Goal: Transaction & Acquisition: Purchase product/service

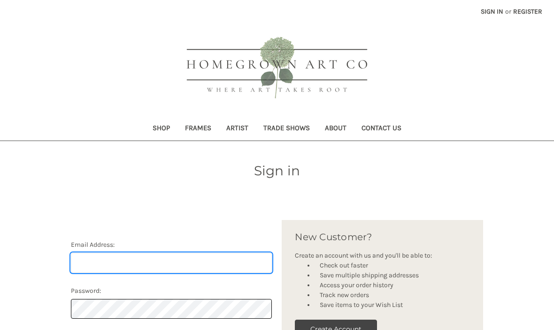
scroll to position [24, 0]
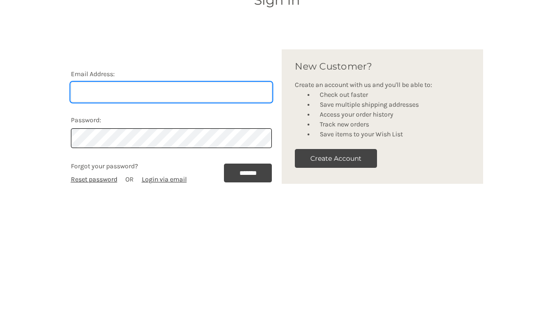
type input "[EMAIL_ADDRESS][DOMAIN_NAME]"
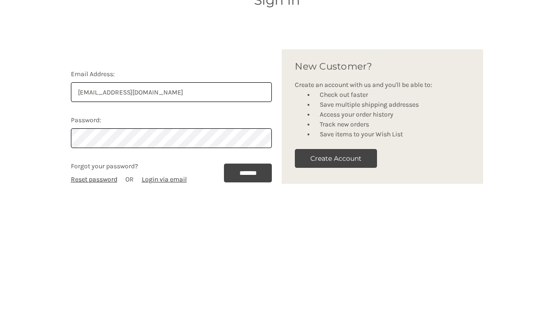
click at [245, 309] on input "*******" at bounding box center [248, 318] width 48 height 19
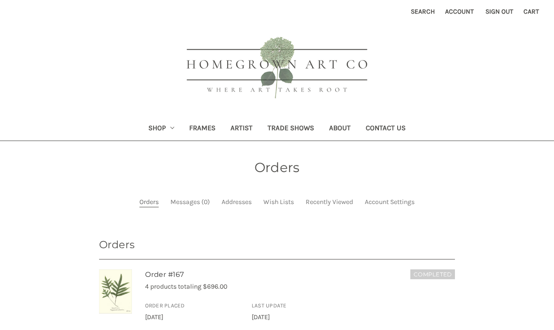
click at [153, 128] on link "Shop" at bounding box center [161, 128] width 41 height 23
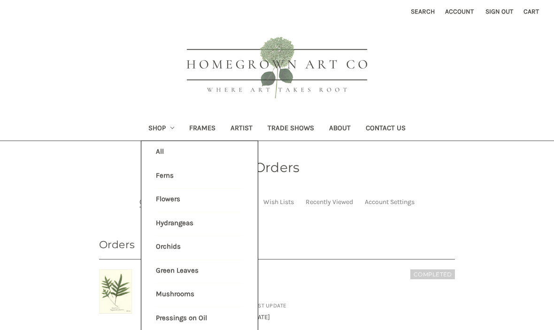
click at [161, 177] on link "Ferns" at bounding box center [199, 176] width 87 height 23
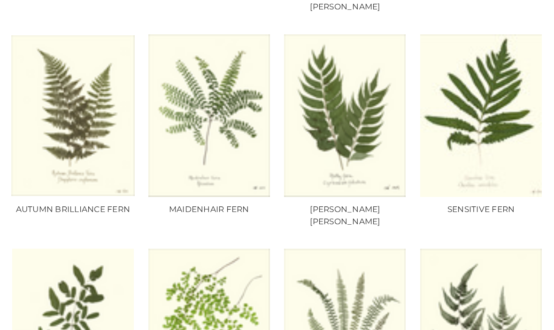
scroll to position [357, 0]
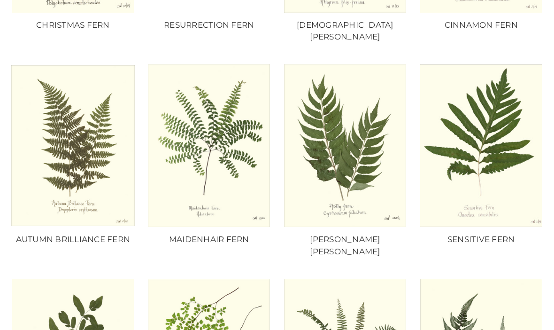
click at [354, 155] on img "HOLLY FERN, Price range from $10.00 to $235.00\a\a" at bounding box center [345, 145] width 123 height 162
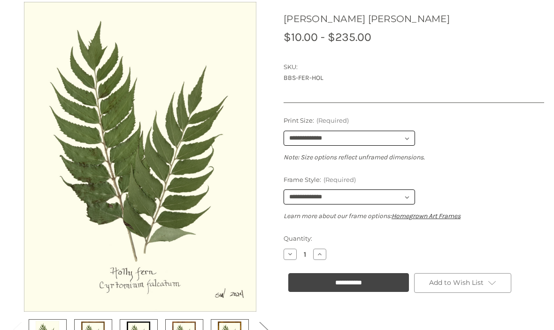
scroll to position [162, 0]
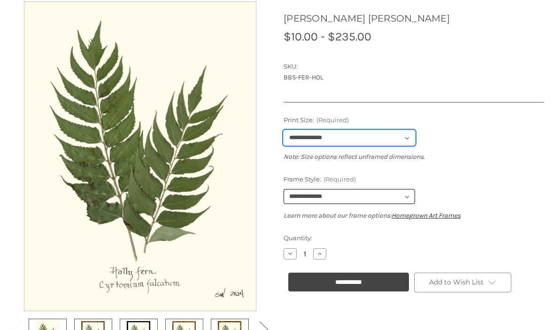
click at [392, 133] on select "**********" at bounding box center [349, 138] width 131 height 15
select select "****"
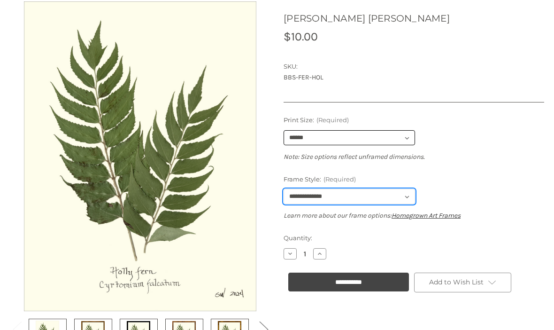
click at [392, 192] on select "**********" at bounding box center [349, 196] width 131 height 15
select select "****"
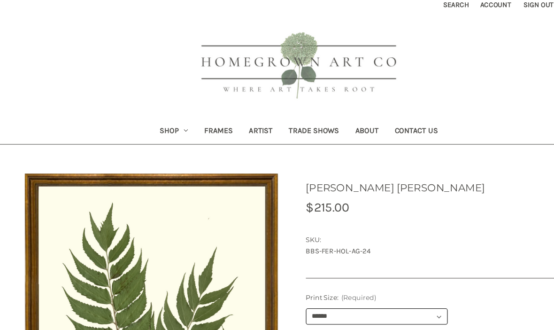
scroll to position [0, 0]
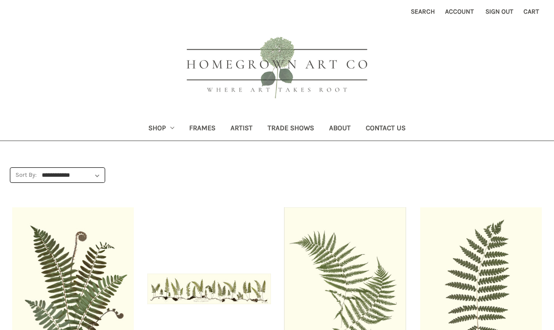
click at [153, 129] on link "Shop" at bounding box center [161, 128] width 41 height 23
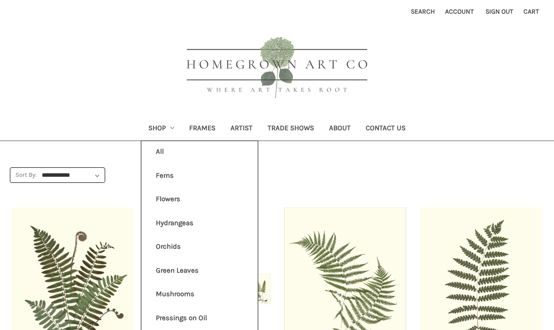
click at [164, 202] on link "Flowers" at bounding box center [199, 199] width 87 height 23
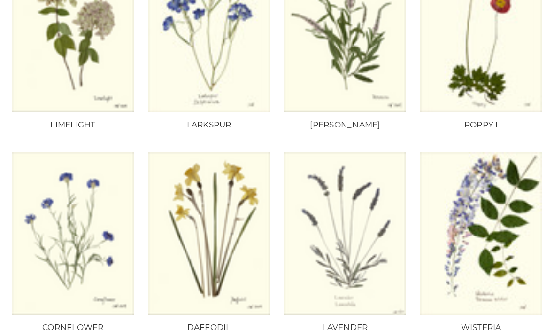
scroll to position [472, 0]
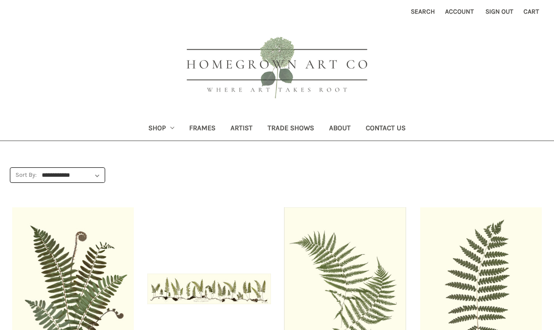
click at [150, 128] on link "Shop" at bounding box center [161, 128] width 41 height 23
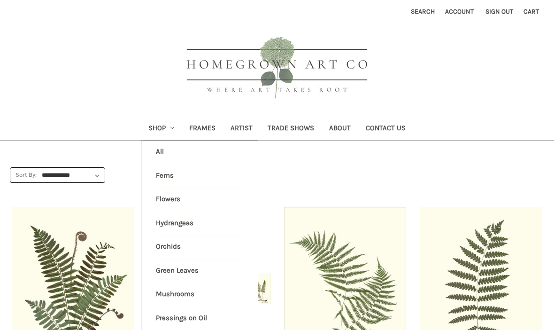
click at [182, 217] on link "Hydrangeas" at bounding box center [199, 223] width 87 height 23
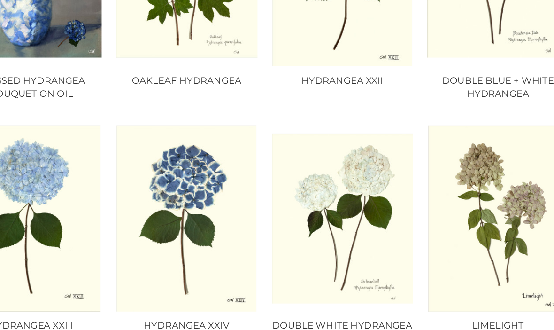
scroll to position [305, 0]
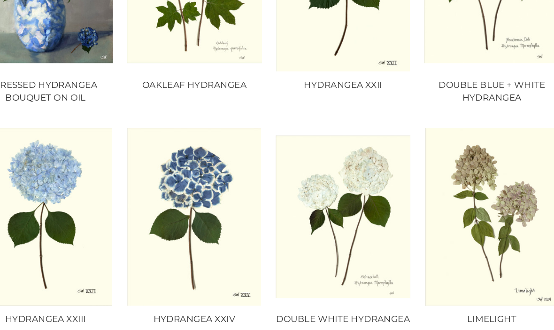
click at [185, 152] on img "HYDRANGEA XXIV, Price range from $10.00 to $235.00\a\a" at bounding box center [208, 198] width 123 height 162
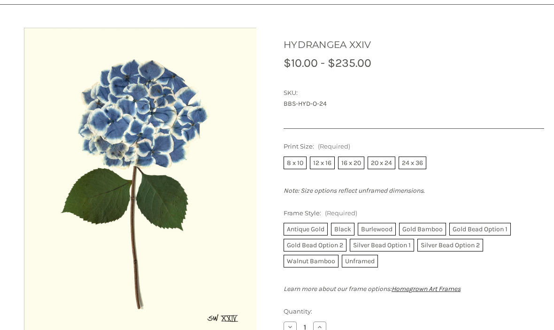
scroll to position [139, 0]
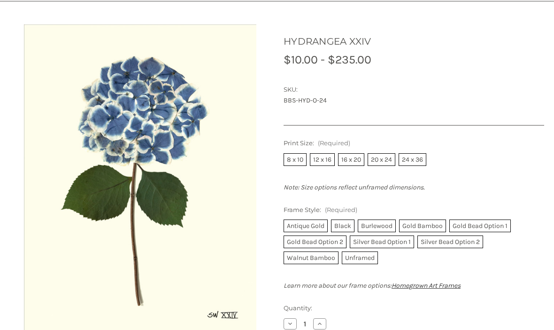
click at [411, 156] on label "24 x 36" at bounding box center [413, 160] width 28 height 13
click at [308, 226] on label "Antique Gold" at bounding box center [306, 225] width 44 height 13
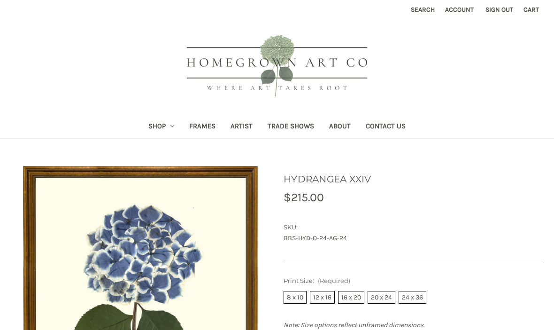
scroll to position [0, 0]
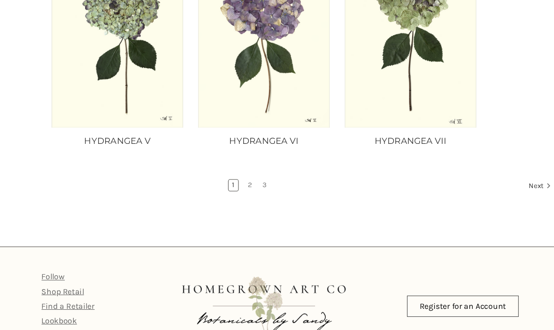
scroll to position [871, 0]
click at [259, 169] on link "2" at bounding box center [264, 171] width 10 height 10
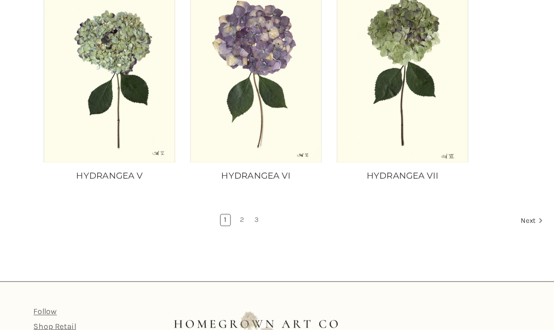
scroll to position [838, 0]
click at [272, 205] on link "3" at bounding box center [277, 204] width 10 height 10
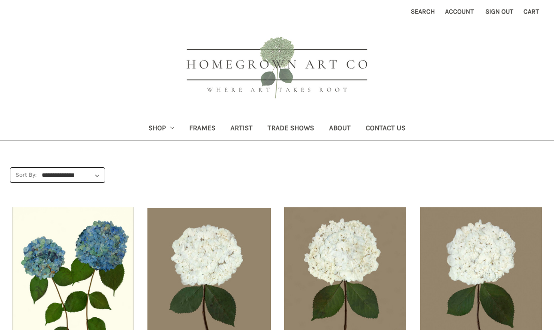
click at [151, 127] on link "Shop" at bounding box center [161, 128] width 41 height 23
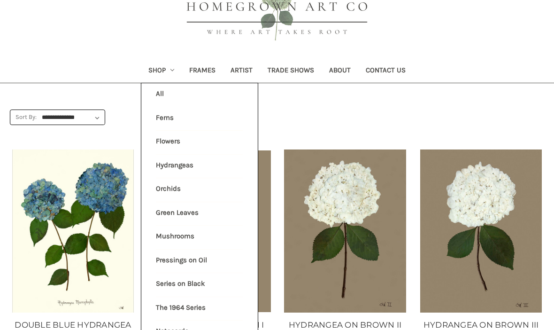
scroll to position [58, 0]
click at [177, 304] on link "The 1964 Series" at bounding box center [199, 308] width 87 height 23
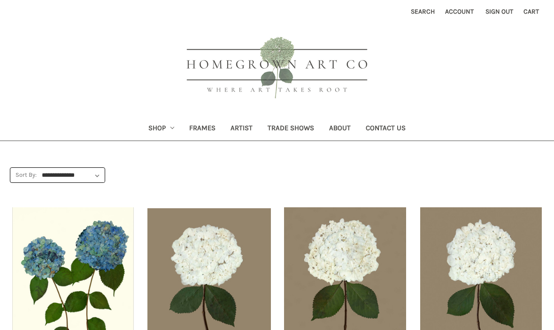
scroll to position [90, 0]
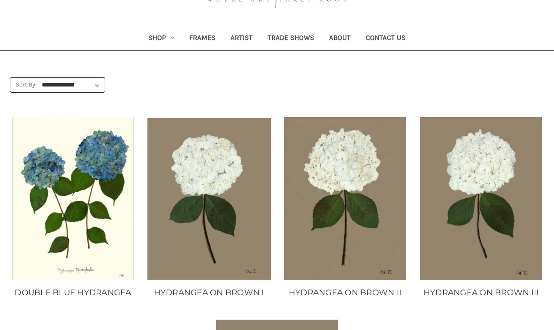
click at [154, 39] on link "Shop" at bounding box center [161, 38] width 41 height 23
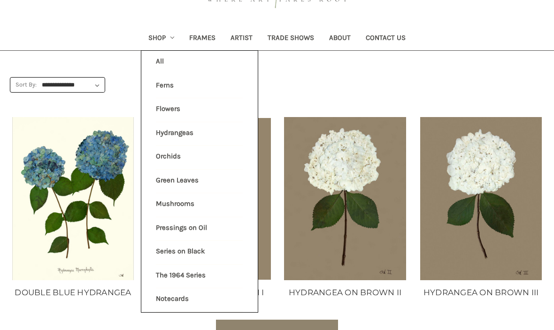
click at [171, 242] on link "Series on Black" at bounding box center [199, 251] width 87 height 23
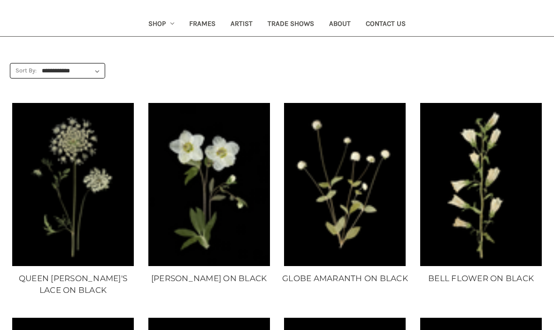
scroll to position [103, 0]
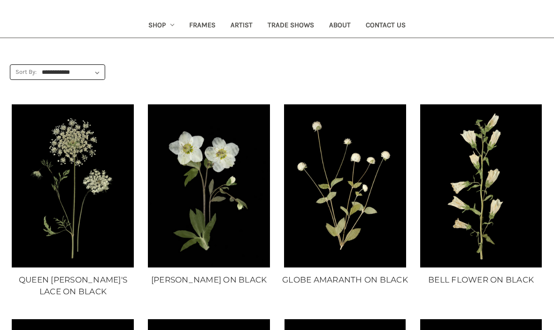
click at [154, 18] on link "Shop" at bounding box center [161, 26] width 41 height 23
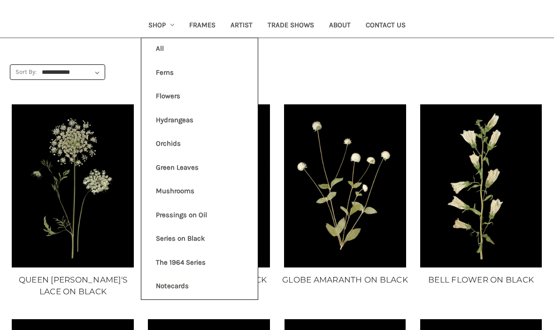
click at [200, 214] on link "Pressings on Oil" at bounding box center [199, 215] width 87 height 23
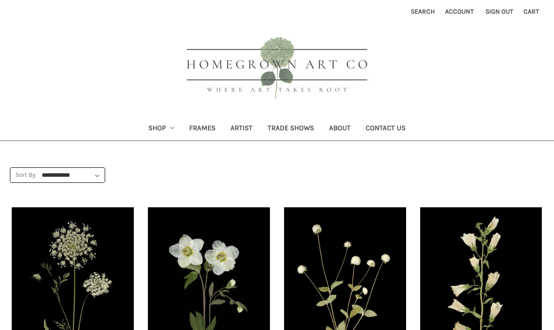
click at [155, 127] on link "Shop" at bounding box center [161, 128] width 41 height 23
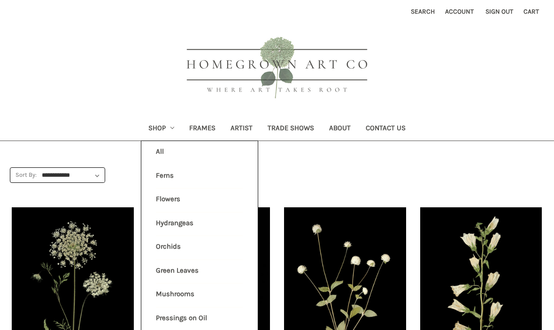
click at [169, 266] on link "Green Leaves" at bounding box center [199, 271] width 87 height 23
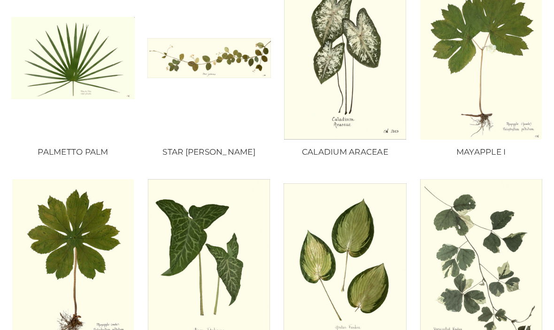
scroll to position [153, 0]
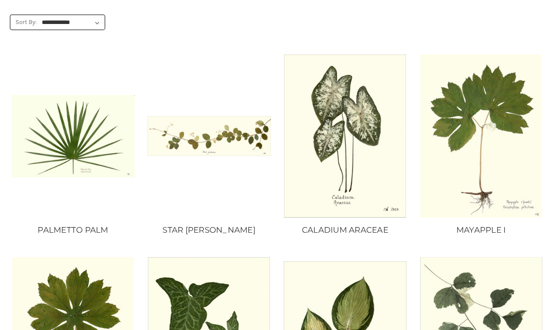
click at [507, 95] on img "MAYAPPLE I, Price range from $10.00 to $235.00\a\a" at bounding box center [480, 135] width 123 height 162
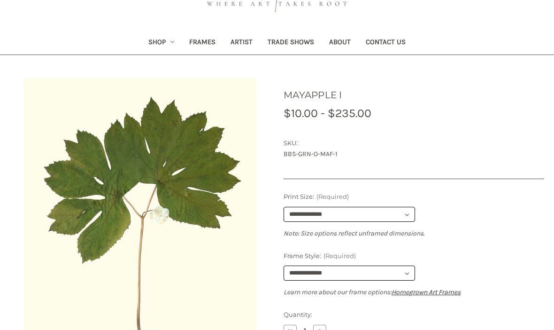
scroll to position [86, 0]
click at [398, 214] on select "**********" at bounding box center [349, 214] width 131 height 15
select select "****"
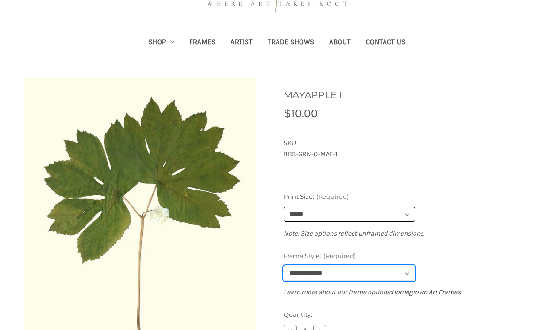
click at [353, 270] on select "**********" at bounding box center [349, 272] width 131 height 15
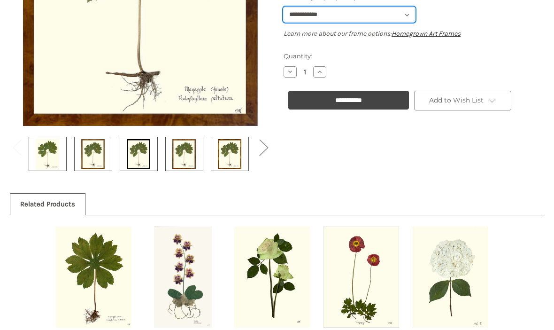
scroll to position [345, 0]
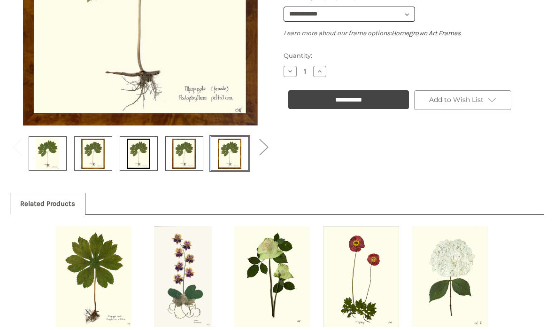
click at [230, 160] on img at bounding box center [229, 153] width 23 height 31
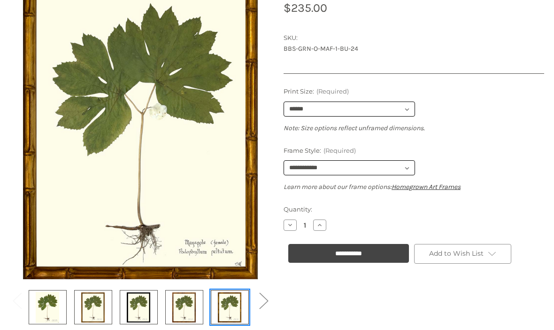
scroll to position [191, 0]
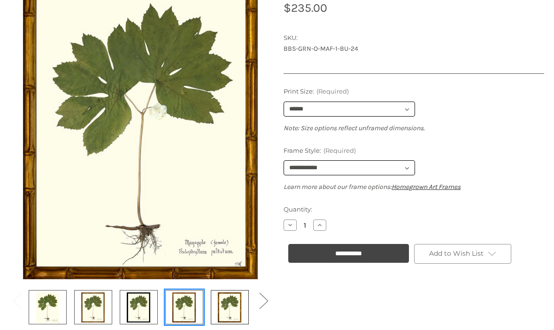
click at [182, 310] on img at bounding box center [183, 306] width 23 height 31
select select "****"
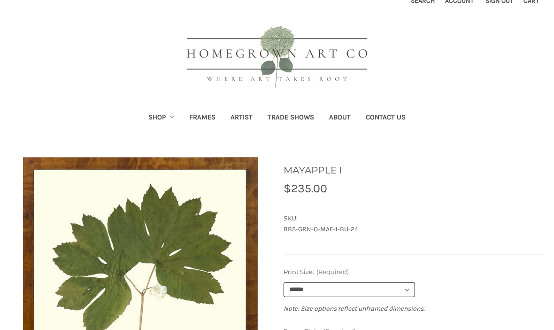
scroll to position [12, 0]
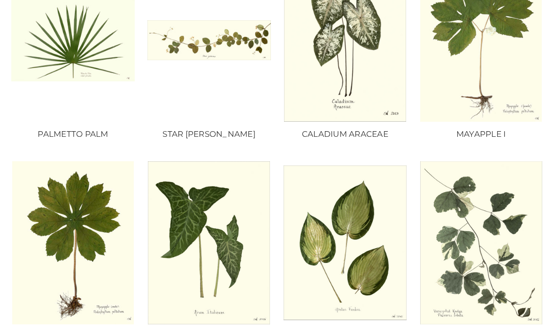
scroll to position [246, 0]
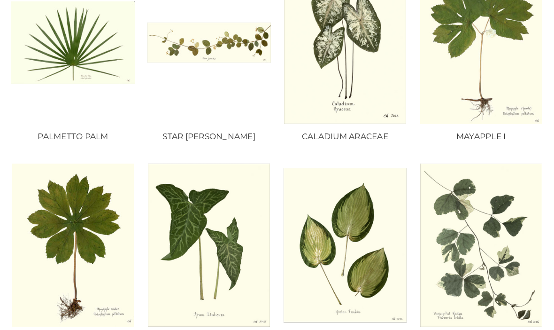
click at [88, 306] on img "MAYAPPLE II, Price range from $10.00 to $235.00\a\a" at bounding box center [72, 244] width 123 height 162
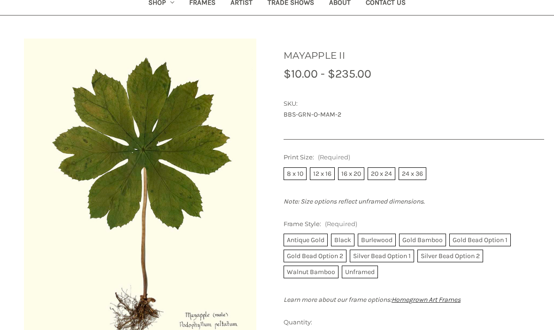
scroll to position [124, 0]
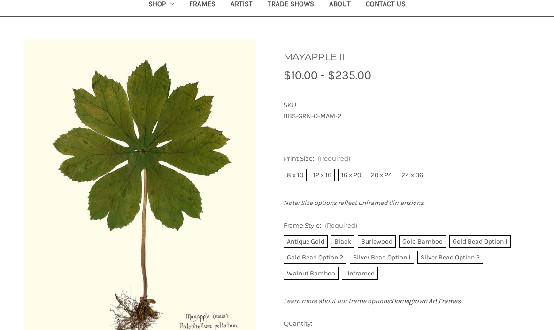
click at [414, 175] on label "24 x 36" at bounding box center [413, 175] width 28 height 13
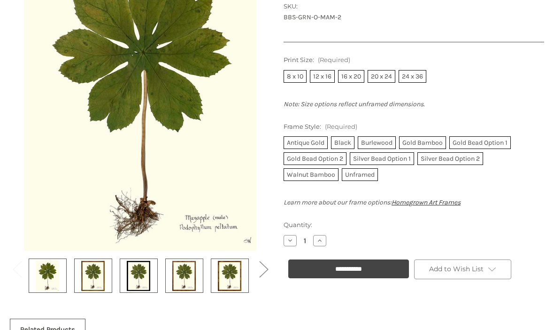
scroll to position [224, 0]
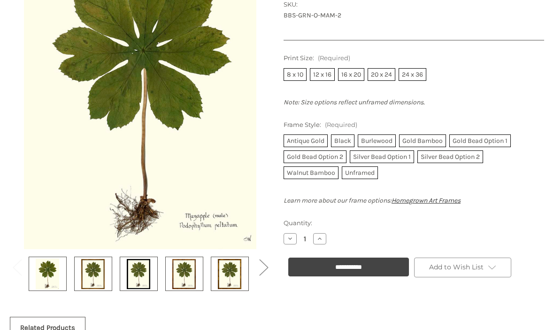
click at [333, 258] on input "**********" at bounding box center [348, 267] width 121 height 19
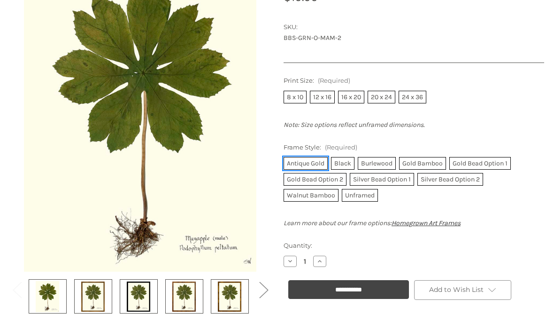
scroll to position [202, 0]
click at [371, 159] on label "Burlewood" at bounding box center [377, 163] width 38 height 13
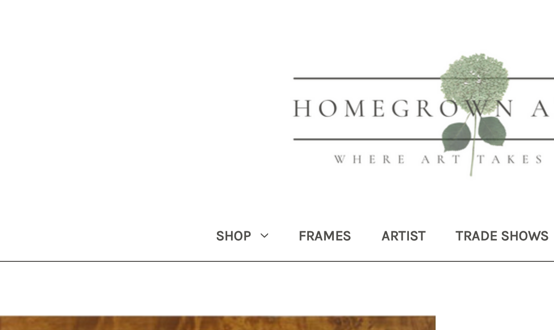
scroll to position [0, 0]
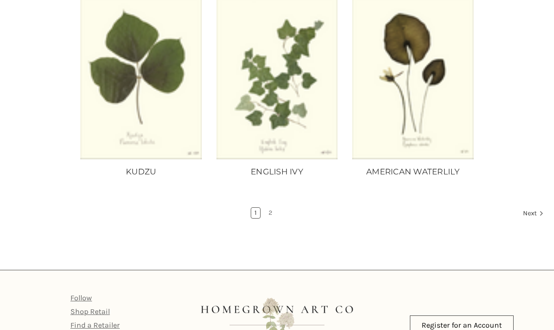
scroll to position [829, 0]
click at [269, 208] on link "2" at bounding box center [270, 213] width 10 height 10
